Goal: Task Accomplishment & Management: Use online tool/utility

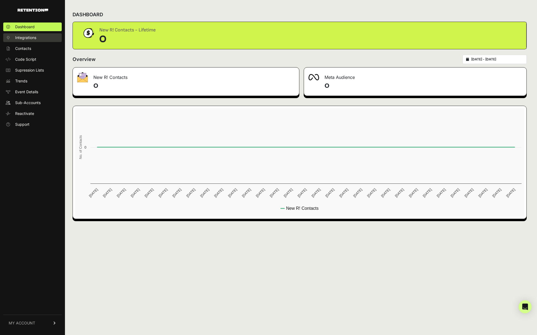
click at [30, 37] on span "Integrations" at bounding box center [25, 37] width 21 height 5
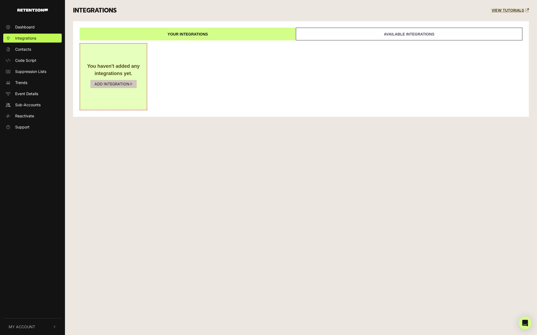
click at [102, 82] on button "ADD INTEGRATION" at bounding box center [113, 84] width 46 height 8
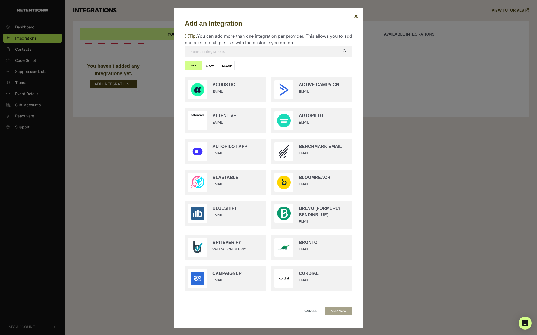
click at [270, 51] on input "text" at bounding box center [268, 51] width 167 height 11
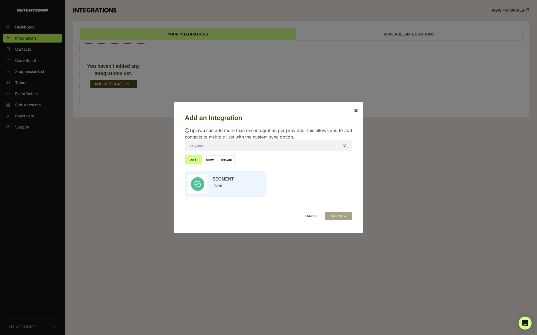
type input "segment"
click at [253, 184] on input "radio" at bounding box center [225, 183] width 86 height 31
radio input "true"
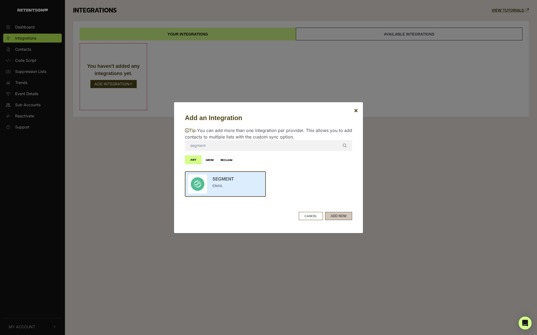
click at [343, 217] on button "ADD NOW" at bounding box center [338, 216] width 27 height 8
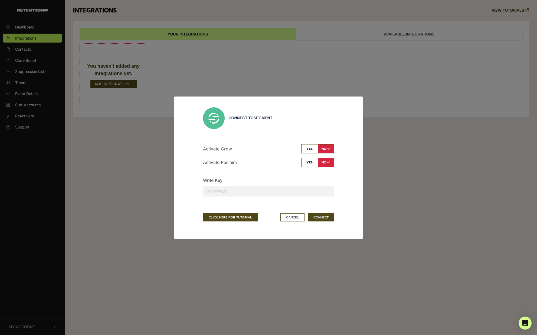
click at [312, 147] on input "checkbox" at bounding box center [318, 148] width 33 height 9
checkbox input "true"
click at [310, 162] on input "checkbox" at bounding box center [318, 162] width 33 height 9
checkbox input "true"
click at [217, 189] on input "text" at bounding box center [268, 191] width 131 height 11
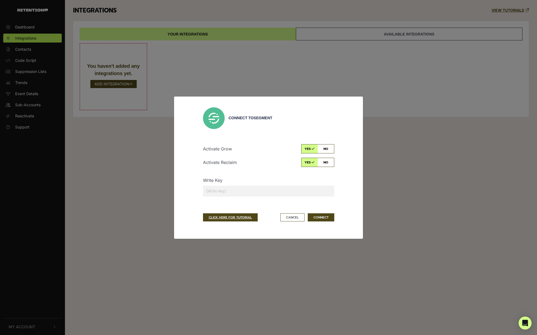
paste input "Q9GnJ5iapAjlAuU5jOsoZfIynDj8xJCw"
type input "Q9GnJ5iapAjlAuU5jOsoZfIynDj8xJCw"
click at [328, 218] on button "CONNECT" at bounding box center [321, 217] width 27 height 8
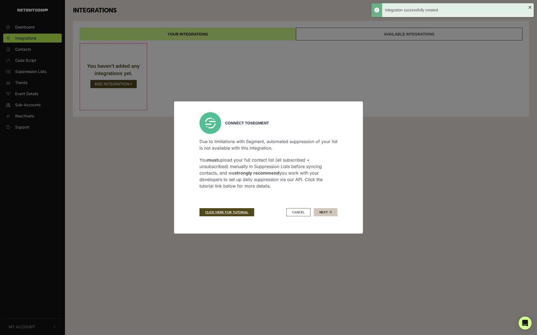
click at [326, 215] on button "Next" at bounding box center [326, 212] width 24 height 8
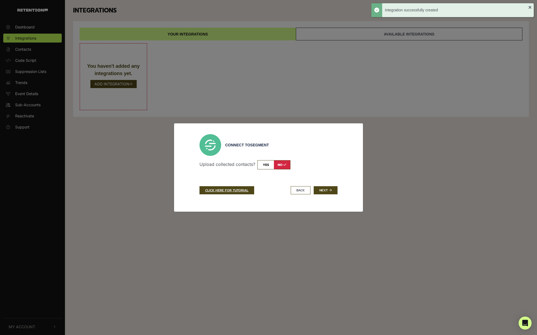
click at [270, 167] on input "checkbox" at bounding box center [274, 164] width 33 height 9
checkbox input "true"
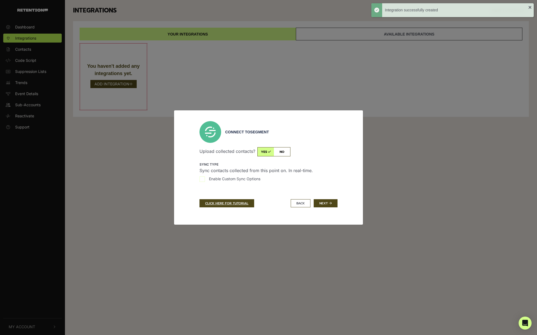
click at [201, 179] on input "Enable Custom Sync Options" at bounding box center [202, 178] width 5 height 5
checkbox input "true"
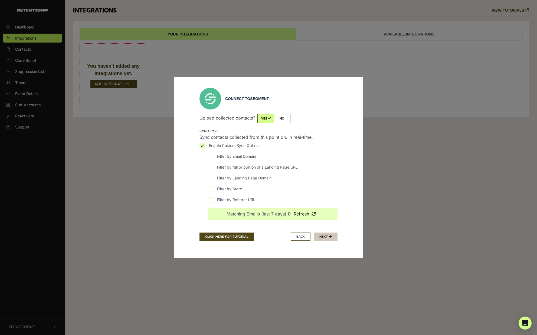
click at [325, 236] on button "Next" at bounding box center [326, 236] width 24 height 8
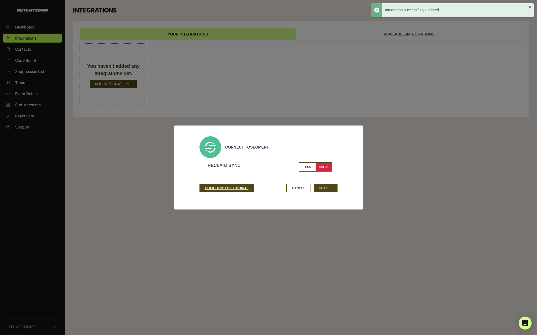
click at [307, 167] on input "checkbox" at bounding box center [315, 166] width 33 height 9
checkbox input "true"
click at [319, 187] on button "Next" at bounding box center [326, 188] width 24 height 8
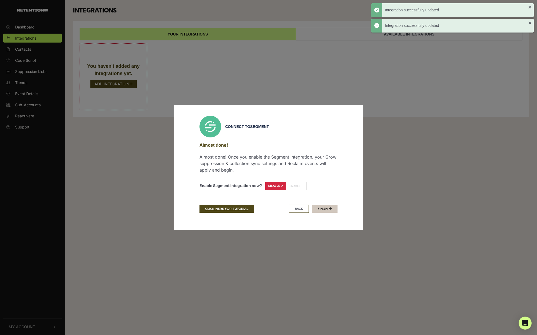
click at [324, 209] on link "Finish" at bounding box center [324, 209] width 25 height 8
